Goal: Information Seeking & Learning: Learn about a topic

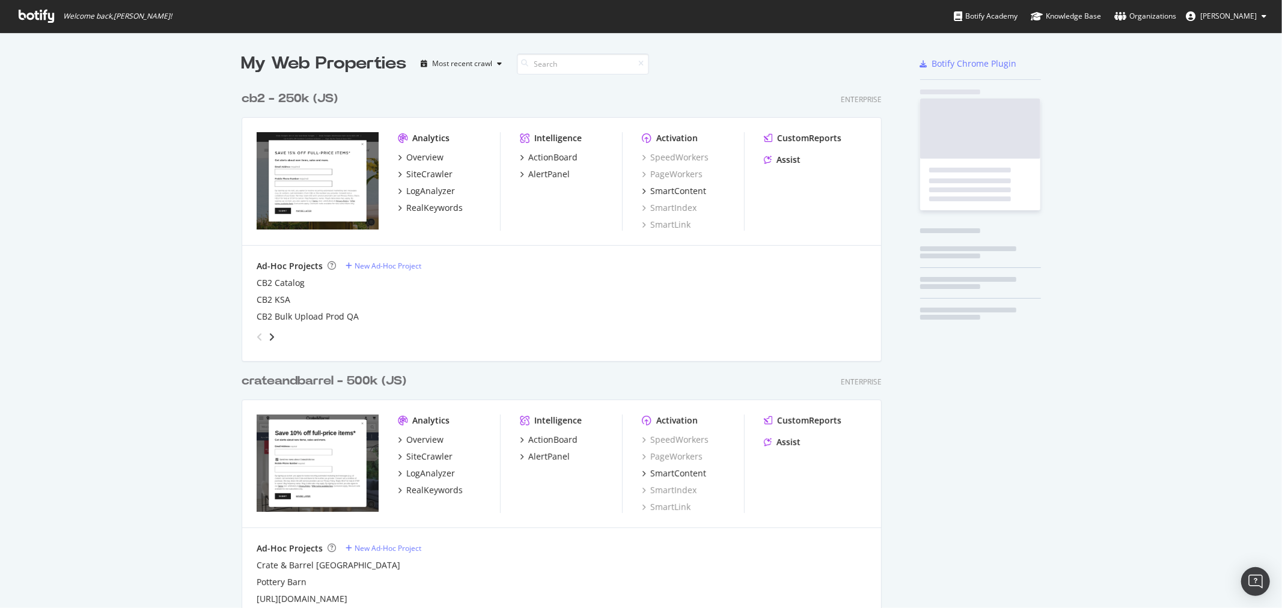
scroll to position [1258, 640]
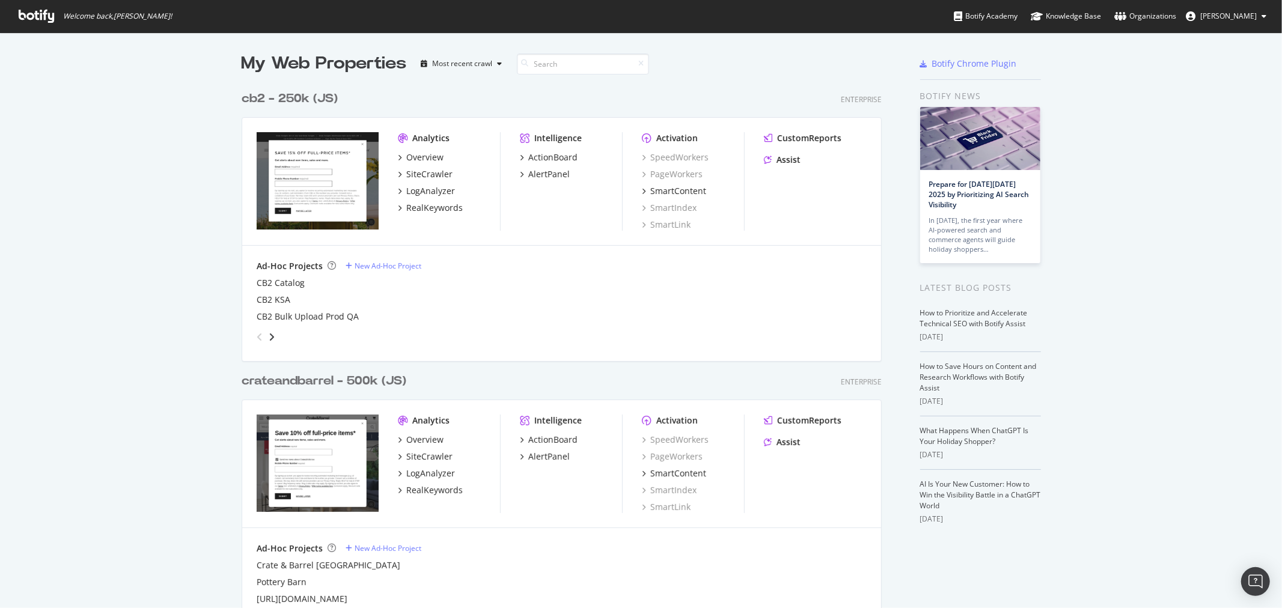
click at [422, 481] on div "Overview SiteCrawler LogAnalyzer RealKeywords" at bounding box center [449, 465] width 102 height 63
click at [423, 487] on div "RealKeywords" at bounding box center [434, 491] width 57 height 12
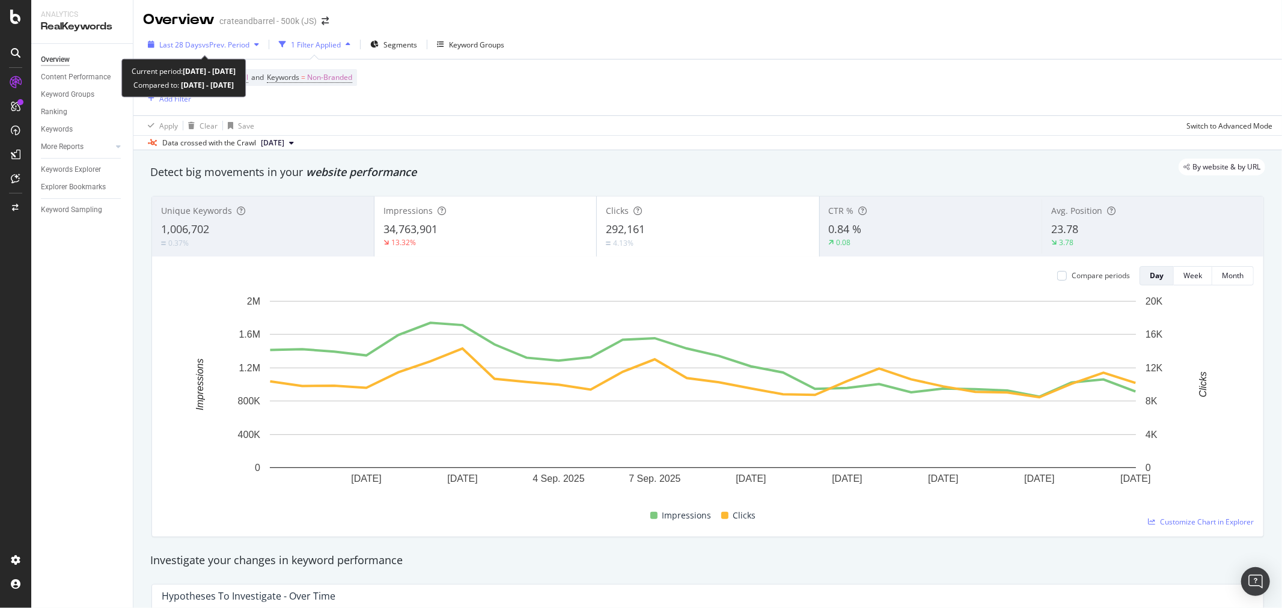
click at [213, 43] on span "vs Prev. Period" at bounding box center [225, 45] width 47 height 10
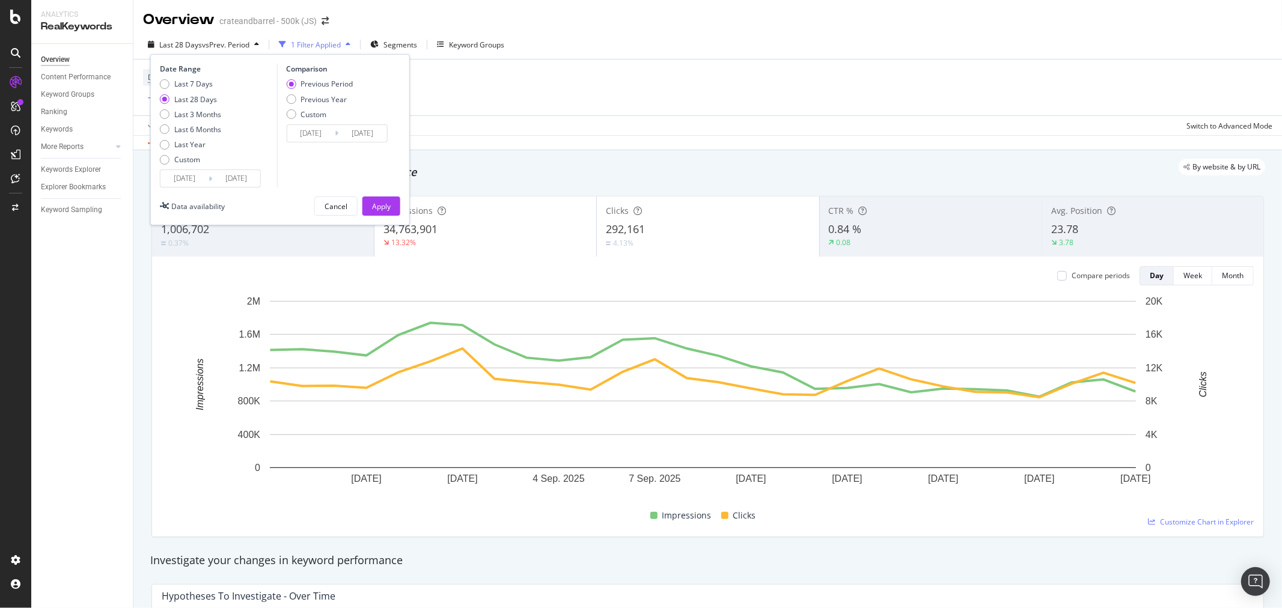
click at [194, 167] on div "Last 7 Days Last 28 Days Last 3 Months Last 6 Months Last Year Custom" at bounding box center [190, 124] width 61 height 91
click at [195, 173] on input "[DATE]" at bounding box center [185, 178] width 48 height 17
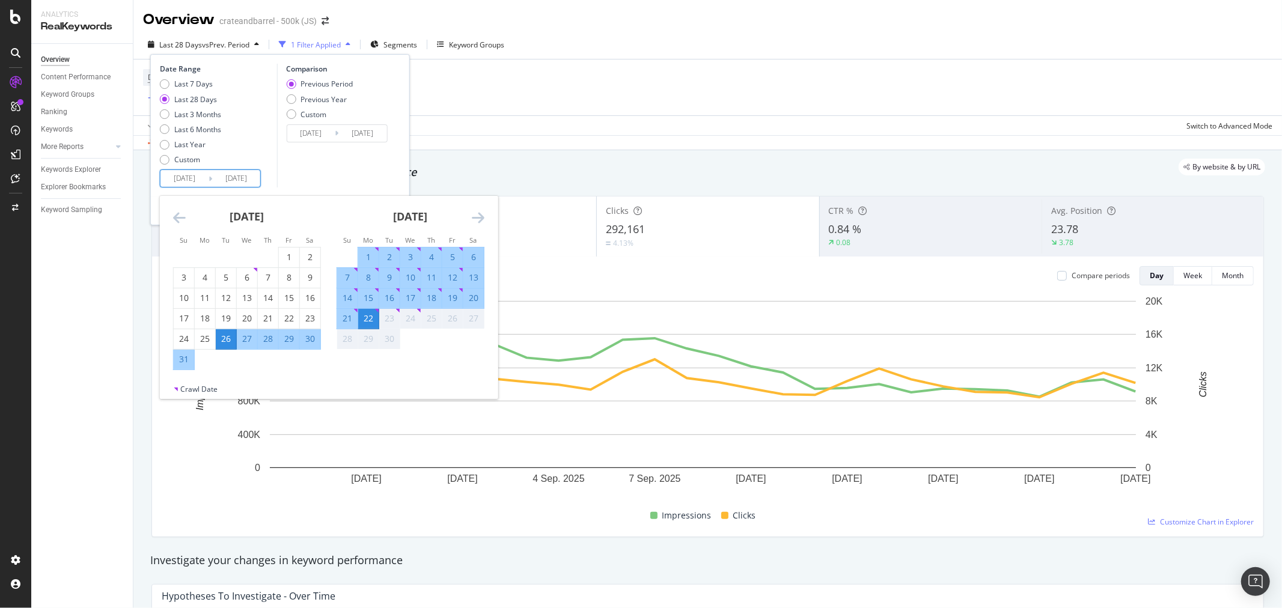
click at [179, 218] on icon "Move backward to switch to the previous month." at bounding box center [179, 217] width 13 height 14
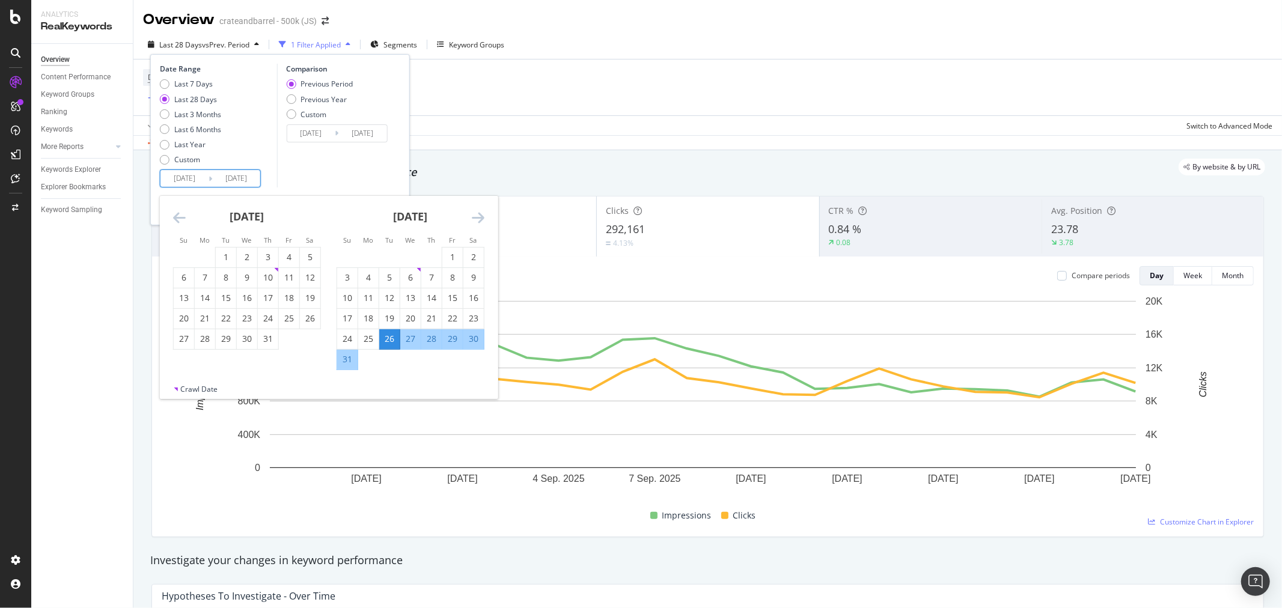
click at [179, 218] on icon "Move backward to switch to the previous month." at bounding box center [179, 217] width 13 height 14
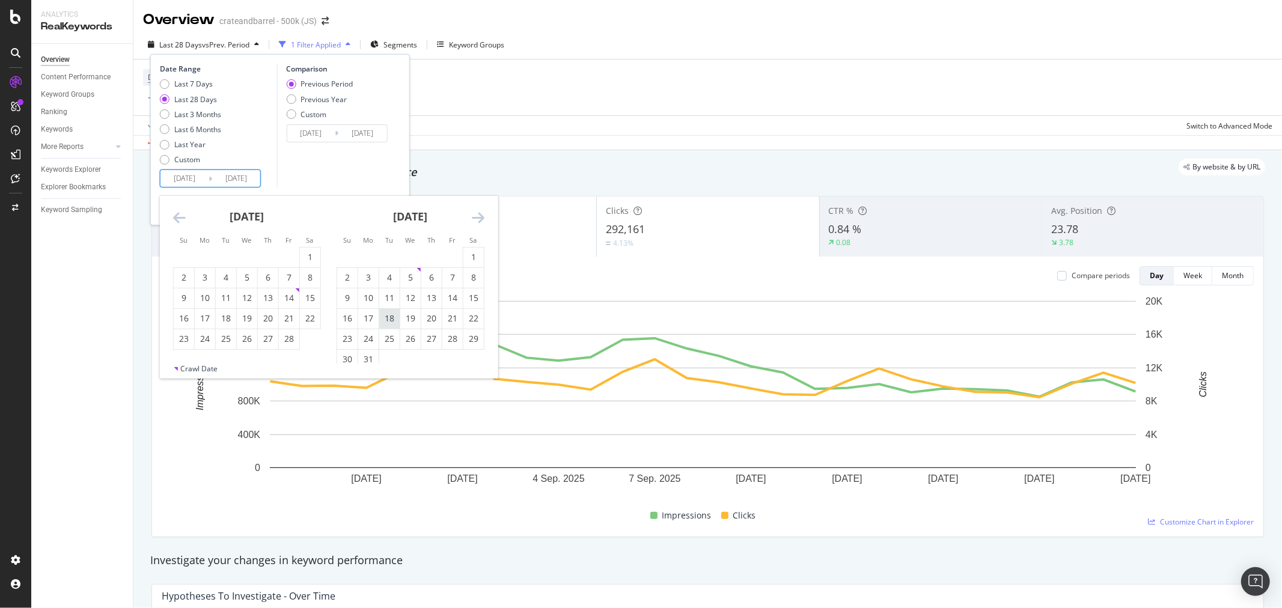
click at [381, 314] on div "18" at bounding box center [389, 319] width 20 height 12
type input "[DATE]"
click at [473, 217] on icon "Move forward to switch to the next month." at bounding box center [478, 217] width 13 height 14
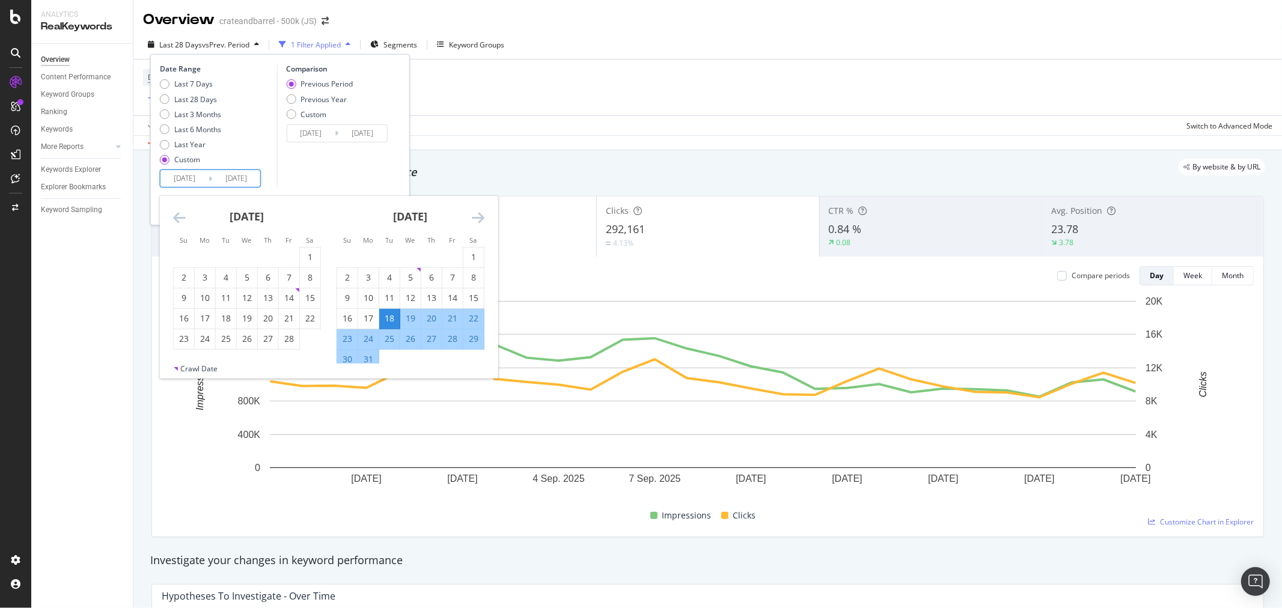
click at [473, 217] on icon "Move forward to switch to the next month." at bounding box center [478, 217] width 13 height 14
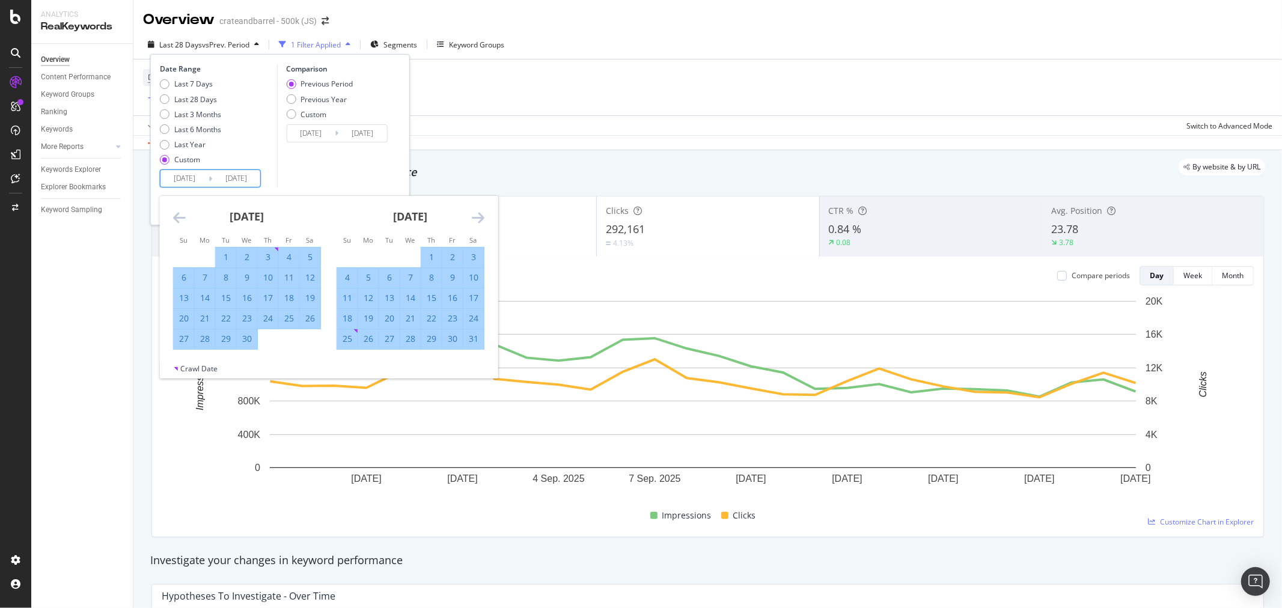
click at [473, 217] on icon "Move forward to switch to the next month." at bounding box center [478, 217] width 13 height 14
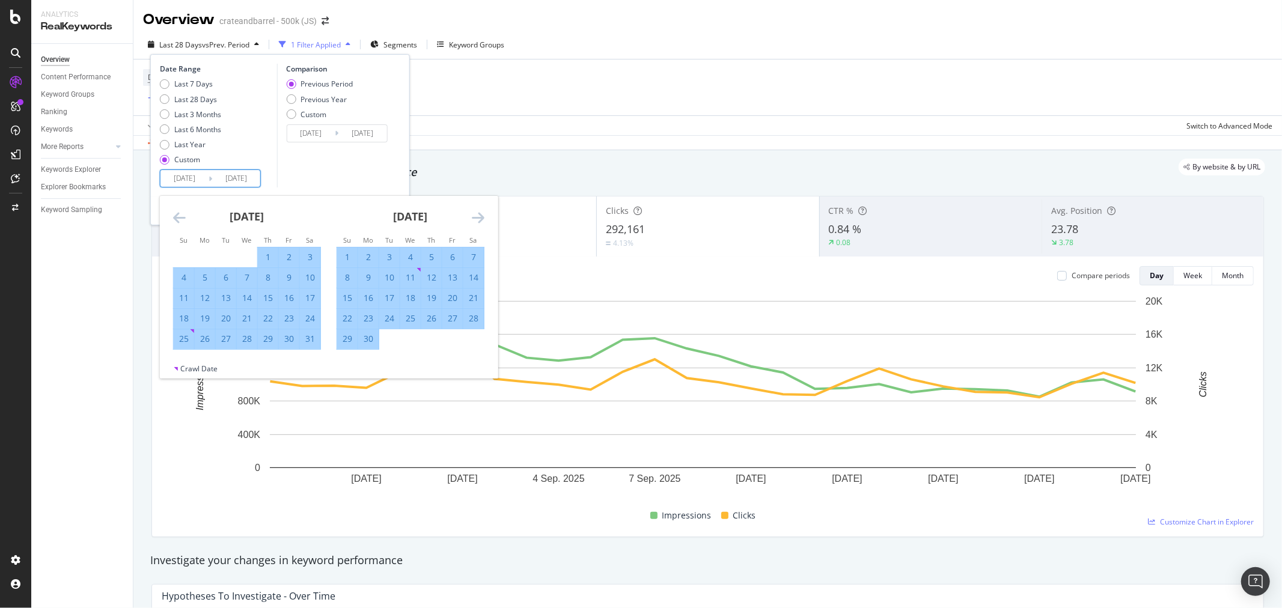
click at [473, 217] on icon "Move forward to switch to the next month." at bounding box center [478, 217] width 13 height 14
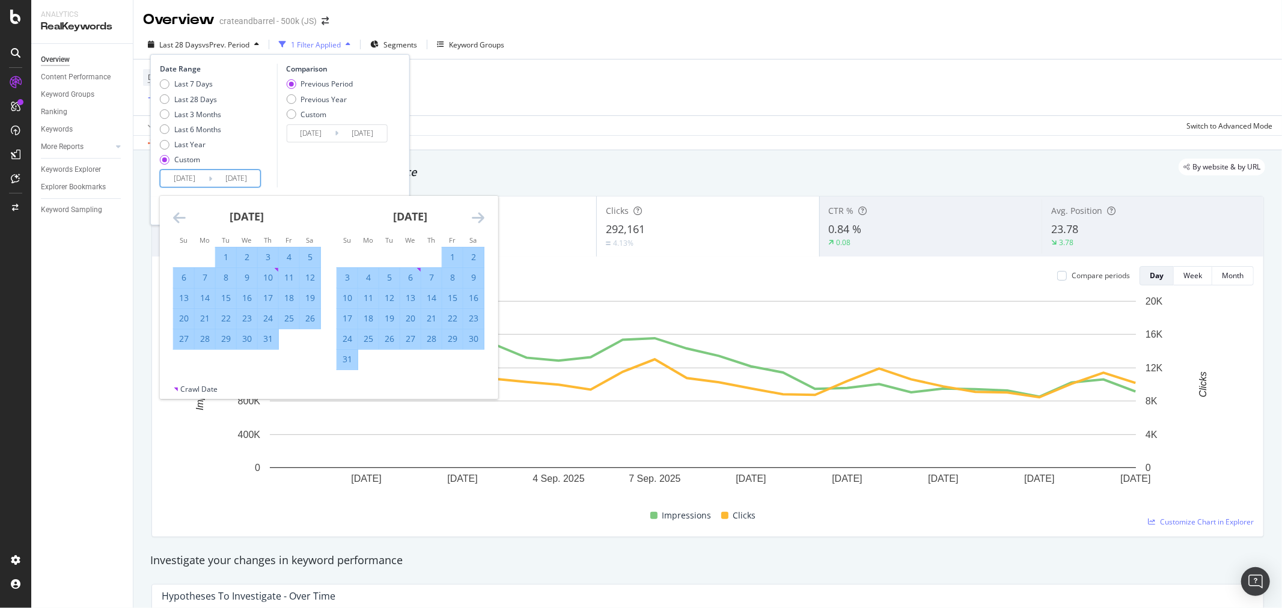
click at [473, 217] on icon "Move forward to switch to the next month." at bounding box center [478, 217] width 13 height 14
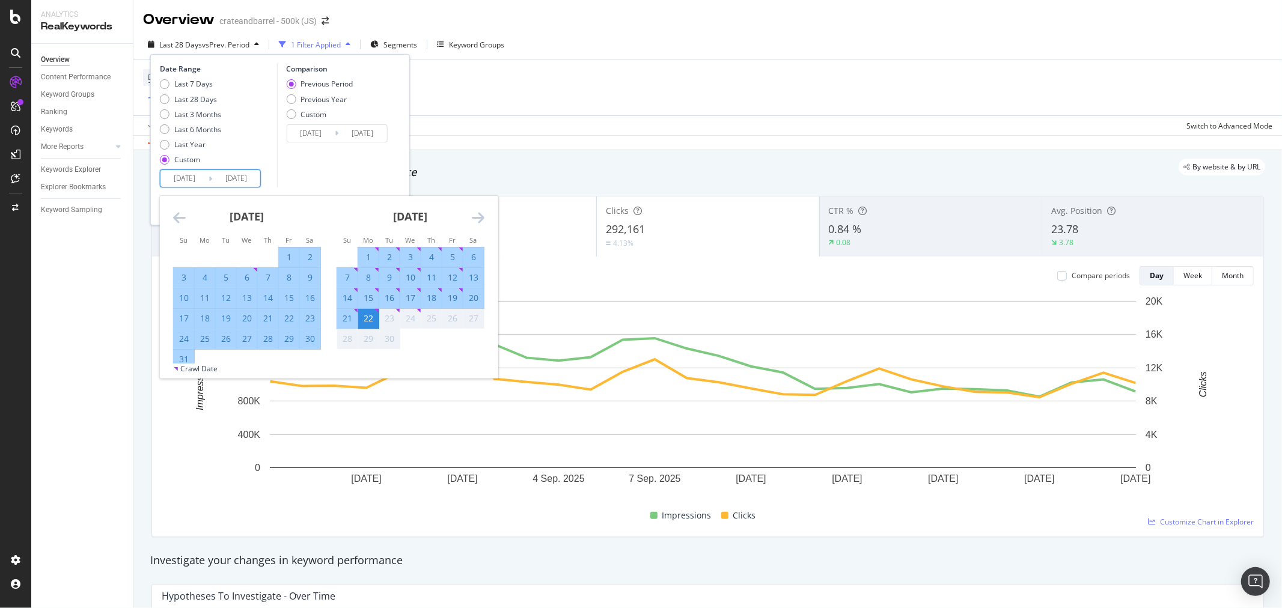
click at [473, 217] on icon "Move forward to switch to the next month." at bounding box center [478, 217] width 13 height 14
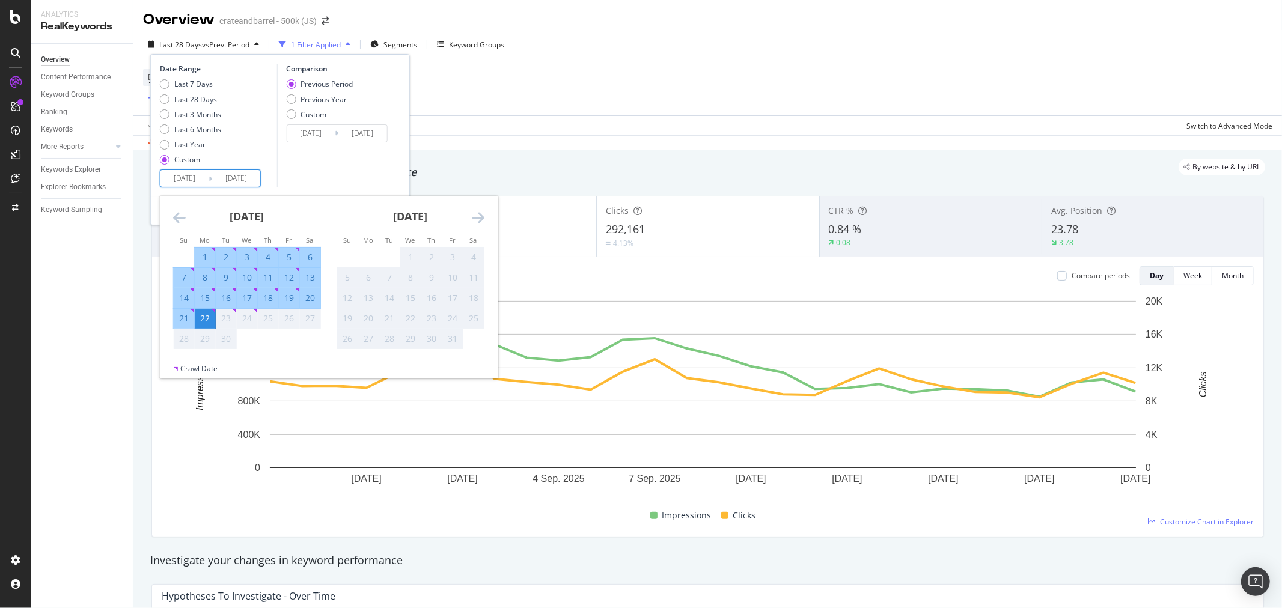
click at [268, 296] on div "18" at bounding box center [268, 298] width 20 height 12
type input "[DATE]"
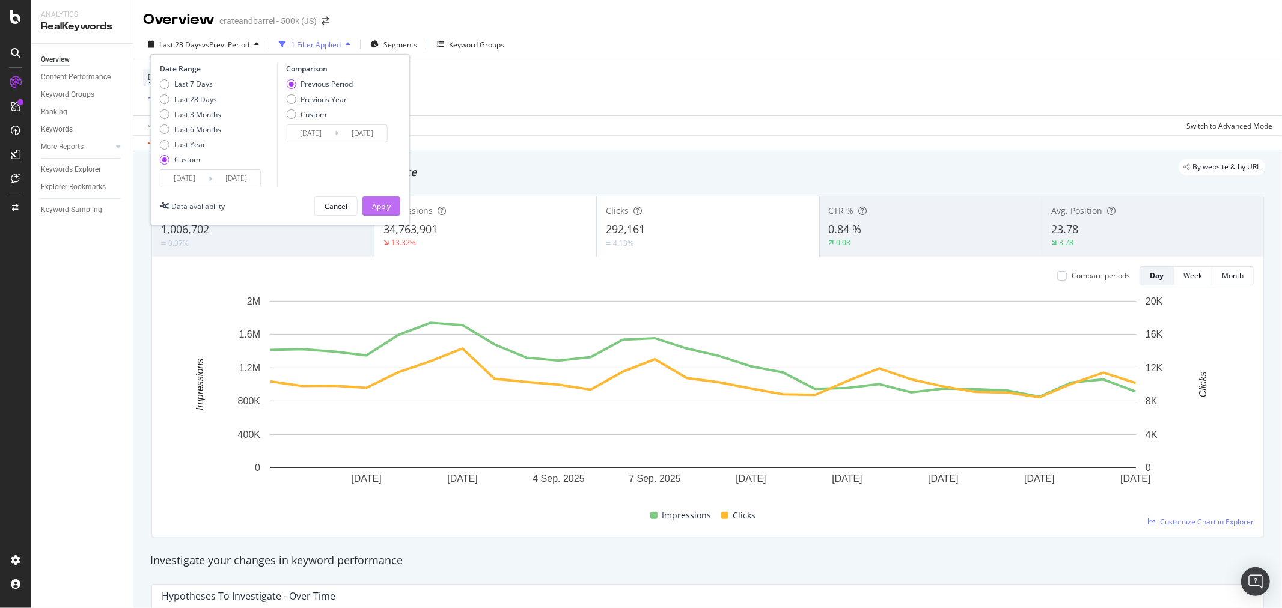
click at [385, 205] on div "Apply" at bounding box center [381, 206] width 19 height 10
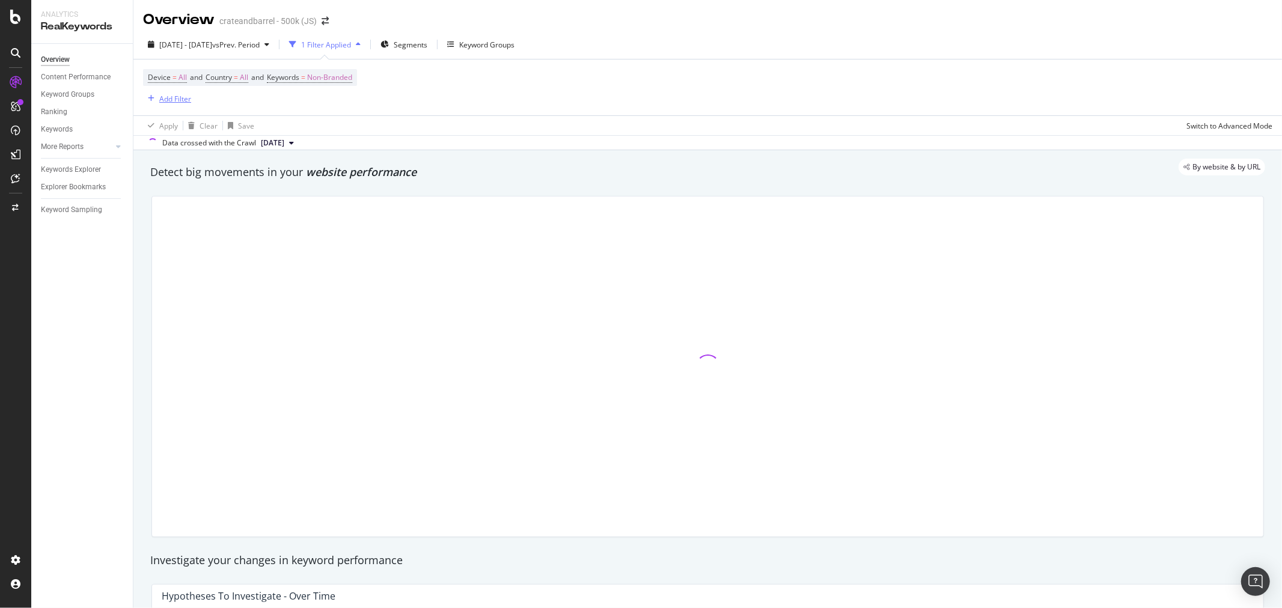
click at [173, 102] on div "Add Filter" at bounding box center [175, 99] width 32 height 10
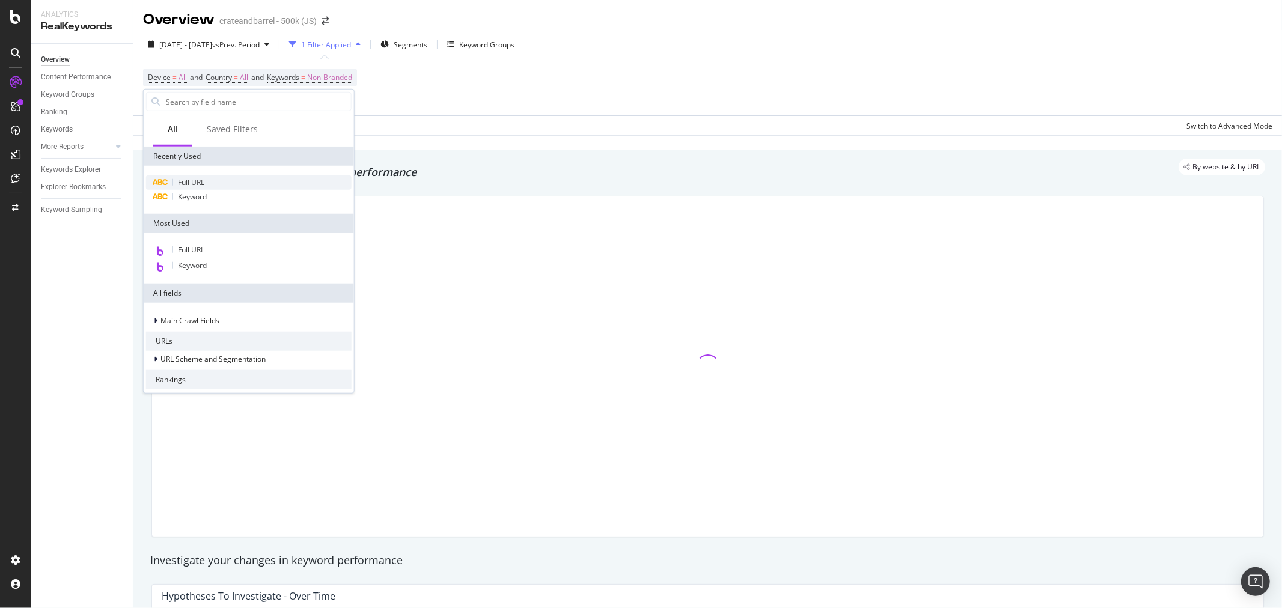
click at [200, 177] on span "Full URL" at bounding box center [191, 182] width 26 height 10
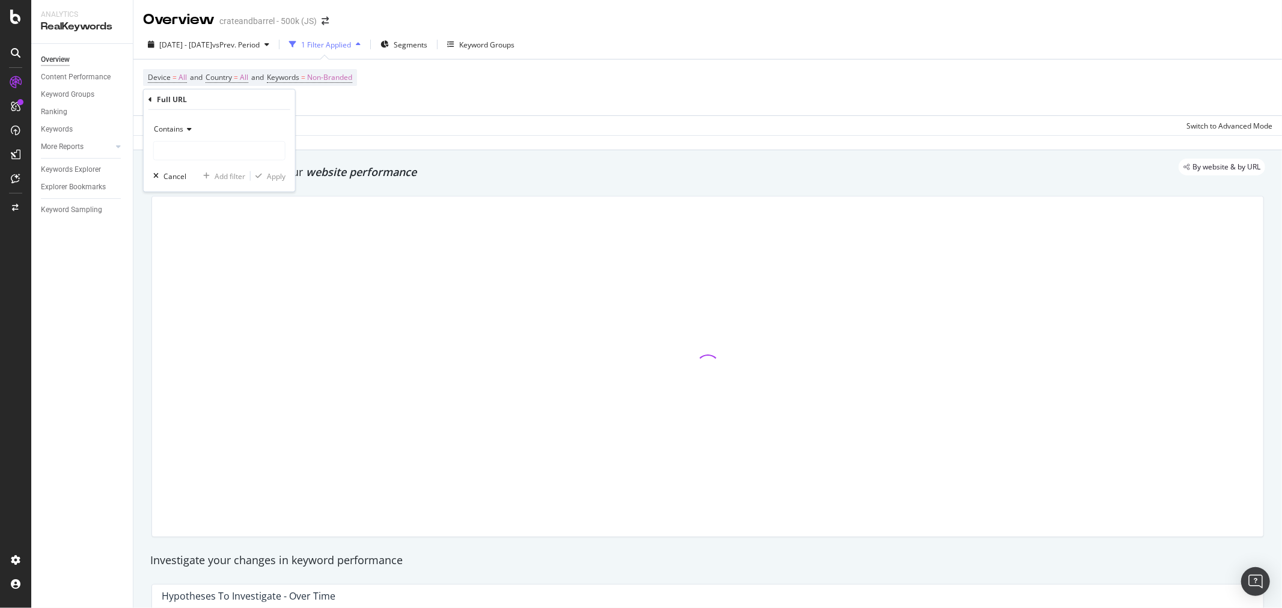
click at [185, 131] on icon at bounding box center [187, 129] width 8 height 7
click at [191, 151] on div "Equal to" at bounding box center [220, 154] width 129 height 16
click at [190, 152] on input "text" at bounding box center [219, 150] width 131 height 19
paste input "[URL][DOMAIN_NAME]"
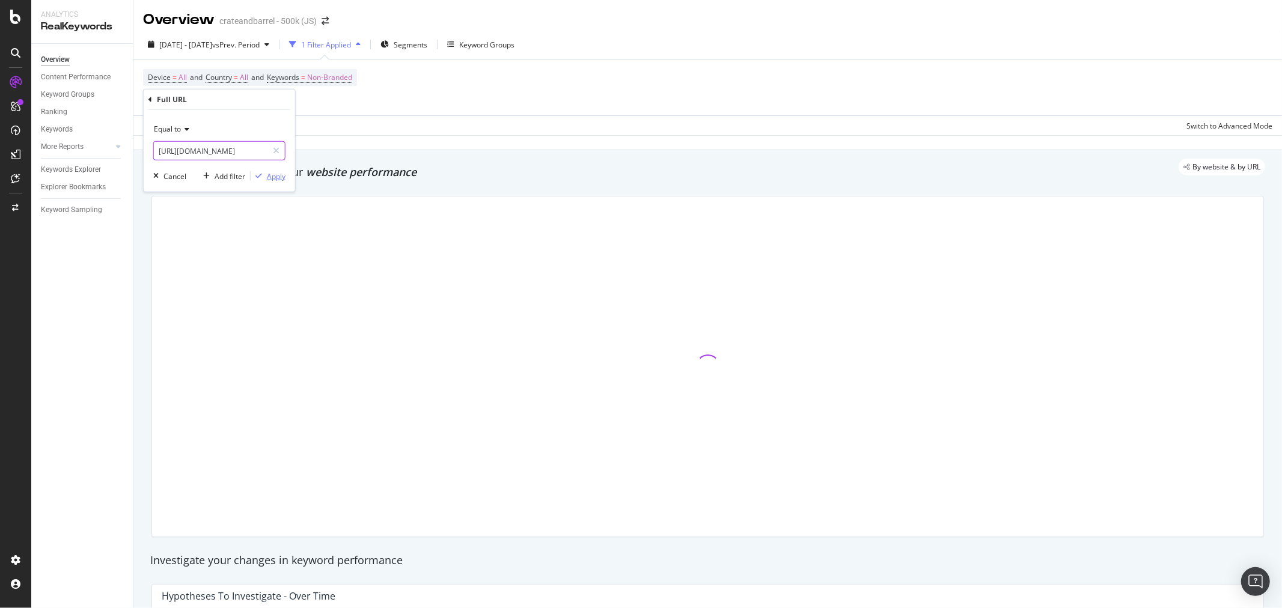
type input "[URL][DOMAIN_NAME]"
drag, startPoint x: 280, startPoint y: 178, endPoint x: 273, endPoint y: 180, distance: 7.6
click at [280, 181] on div "Apply" at bounding box center [276, 176] width 19 height 10
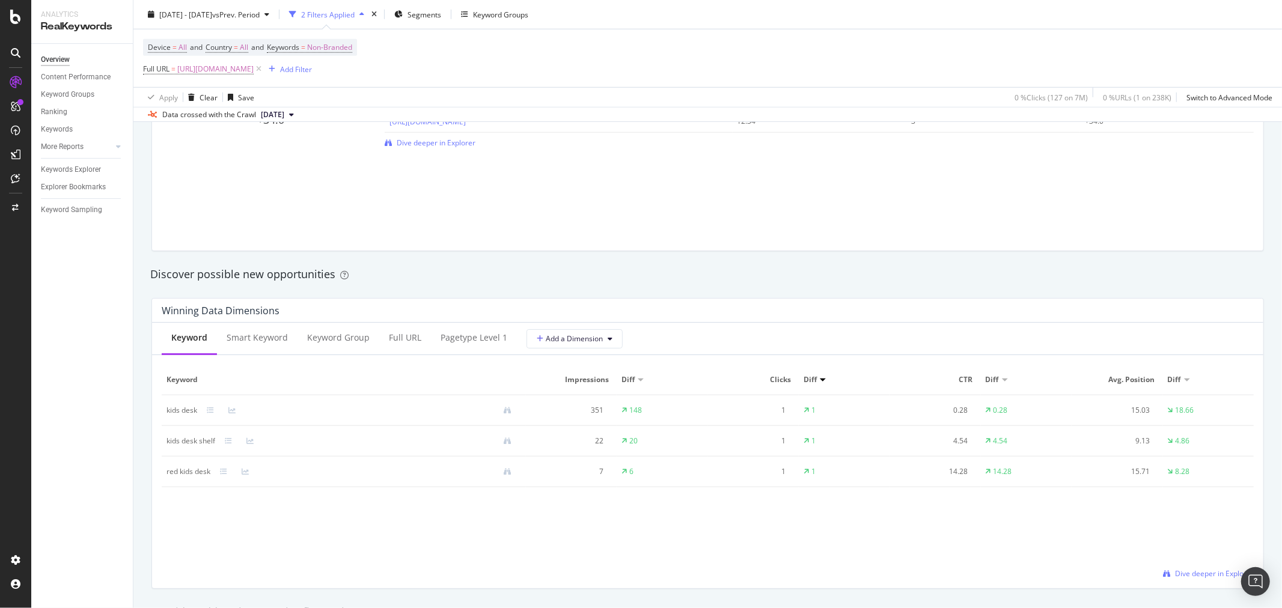
scroll to position [935, 0]
